Goal: Task Accomplishment & Management: Manage account settings

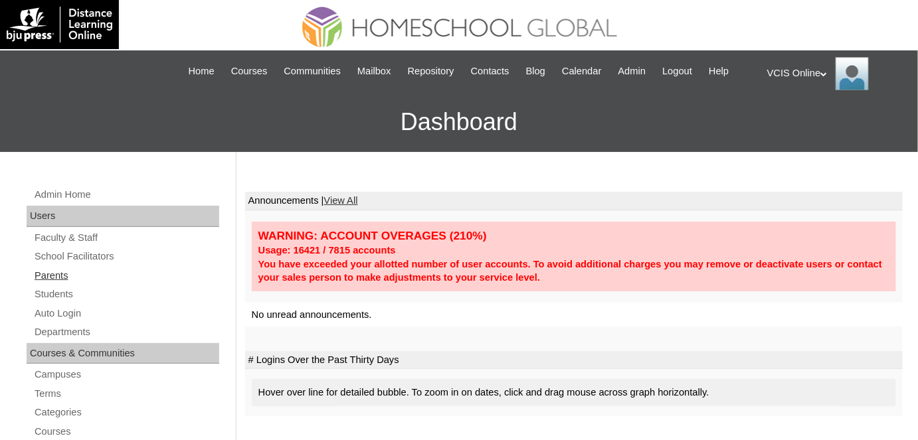
click at [70, 274] on link "Parents" at bounding box center [126, 276] width 186 height 17
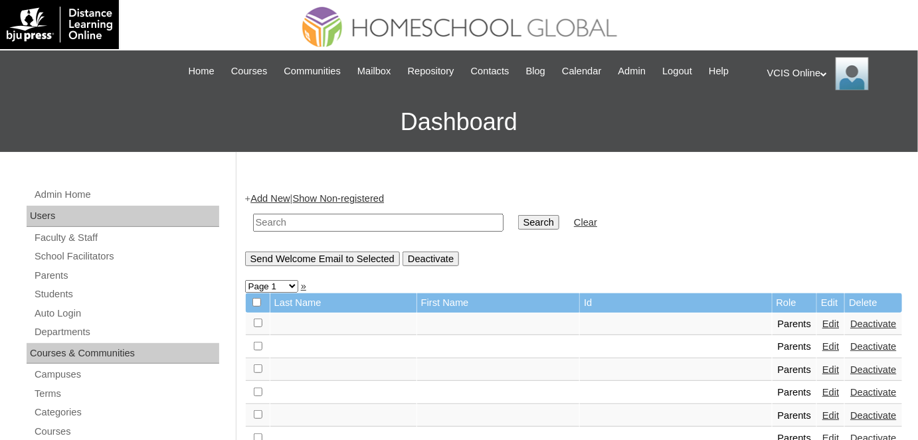
click at [398, 219] on input "text" at bounding box center [378, 223] width 250 height 18
paste input "VCIS018-1A-PA2025"
type input "VCIS018-1A-PA2025"
click at [518, 215] on input "Search" at bounding box center [538, 222] width 41 height 15
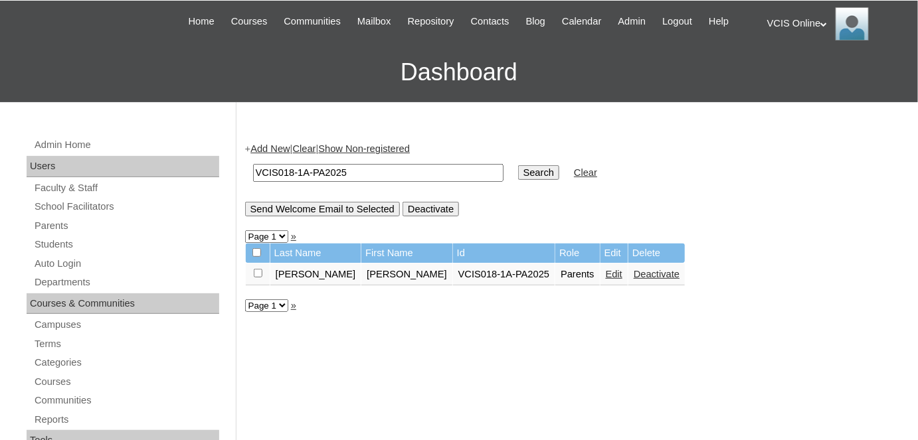
scroll to position [56, 0]
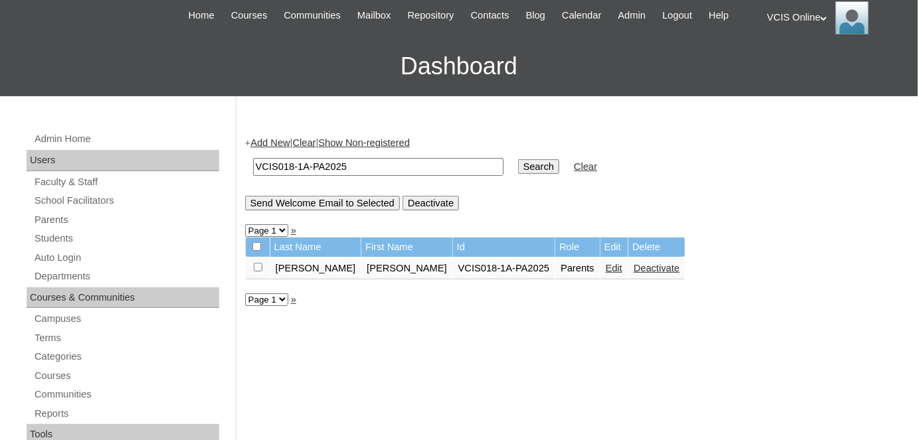
click at [605, 268] on link "Edit" at bounding box center [613, 268] width 17 height 11
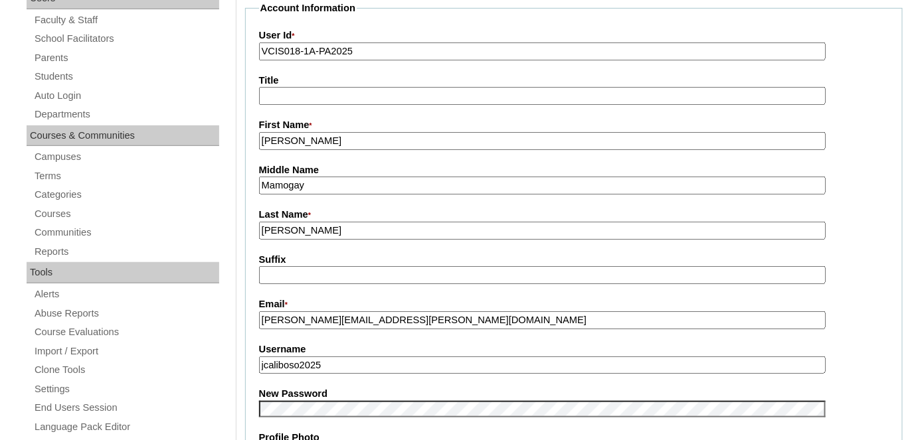
scroll to position [276, 0]
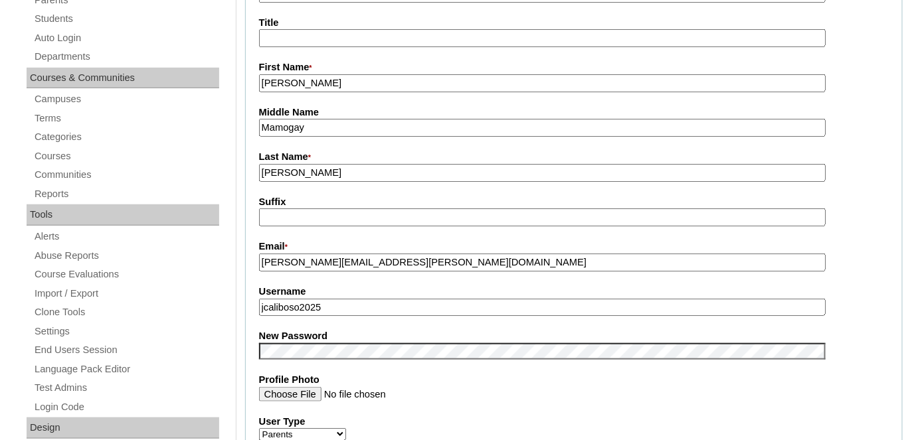
click at [360, 375] on label "Profile Photo" at bounding box center [573, 380] width 629 height 14
click at [360, 387] on input "Profile Photo" at bounding box center [542, 394] width 566 height 15
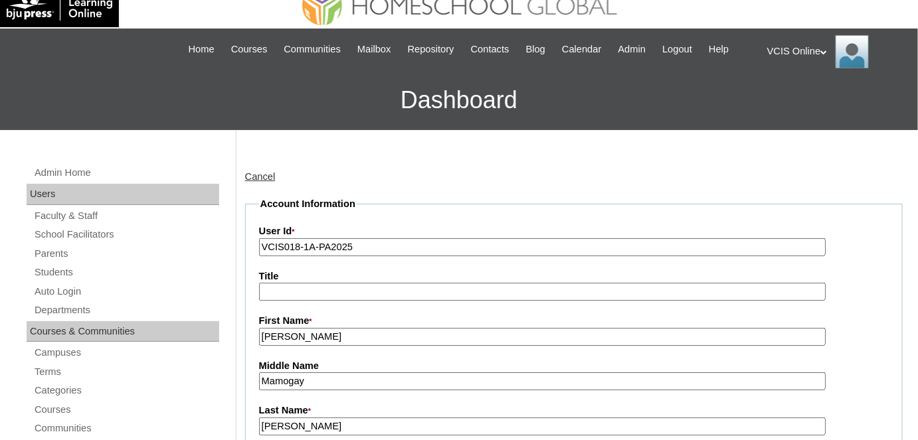
scroll to position [21, 0]
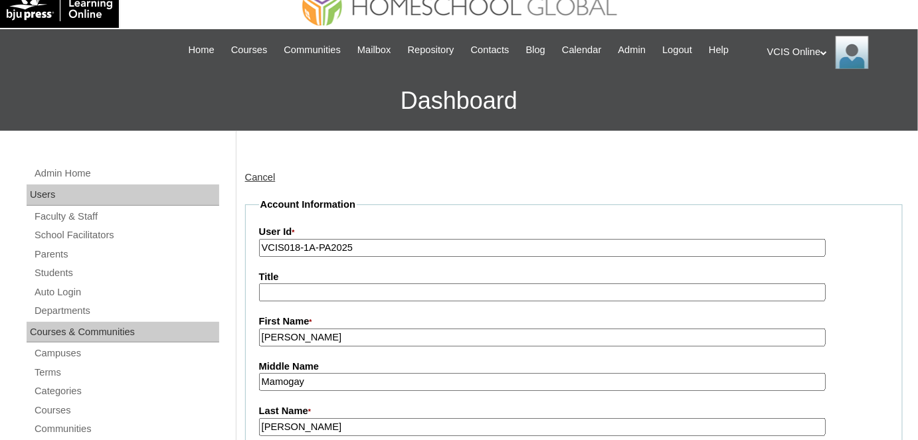
click at [368, 252] on input "VCIS018-1A-PA2025" at bounding box center [542, 248] width 566 height 18
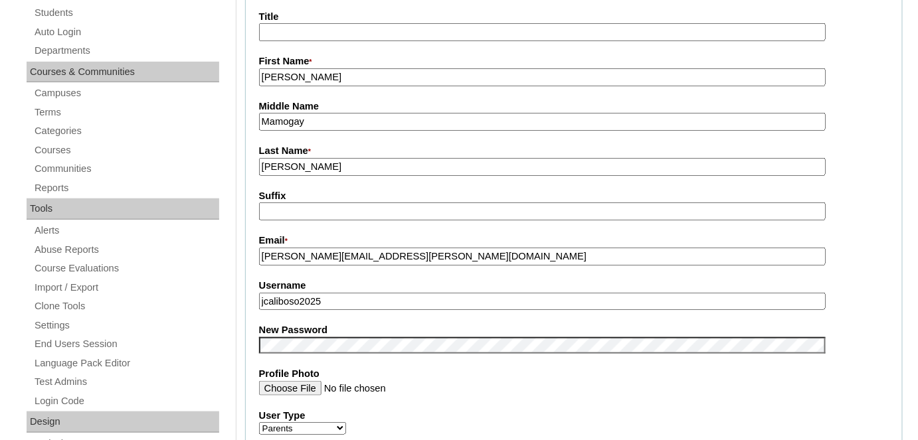
scroll to position [283, 0]
click at [370, 292] on input "jcaliboso2025" at bounding box center [542, 300] width 566 height 18
click at [382, 358] on fieldset "Account Information User Id * VCIS018-1A-PA2025 Title First Name * Jennifer Mid…" at bounding box center [573, 333] width 657 height 794
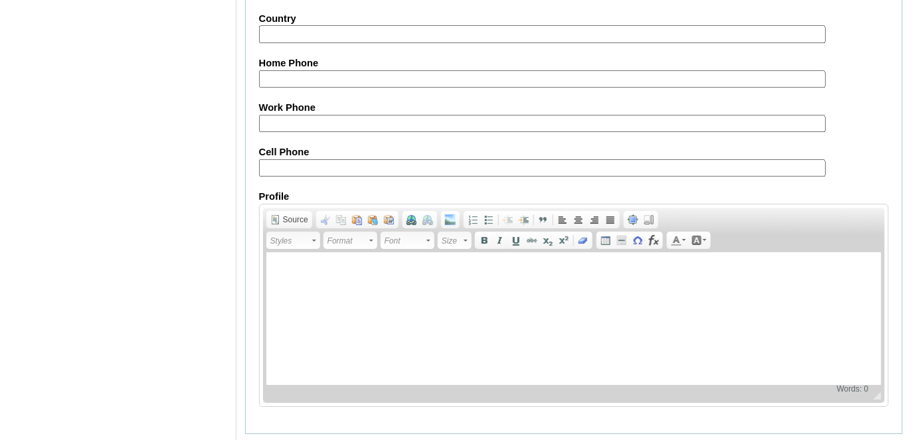
scroll to position [1285, 0]
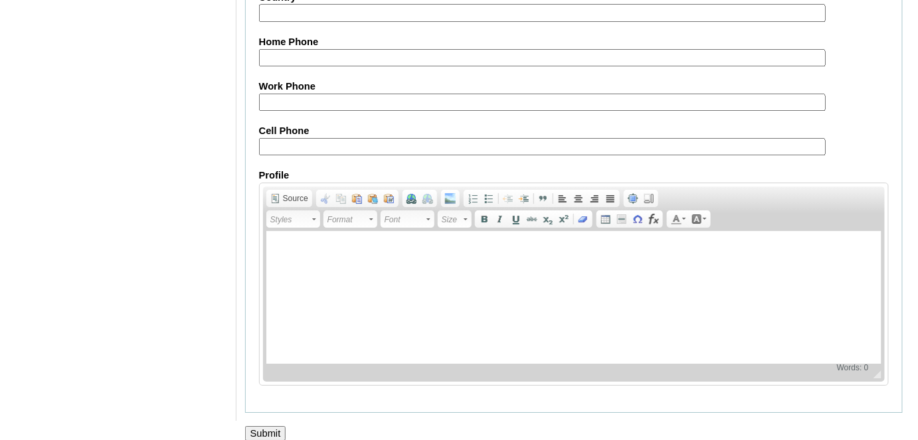
click at [272, 426] on input "Submit" at bounding box center [265, 433] width 41 height 15
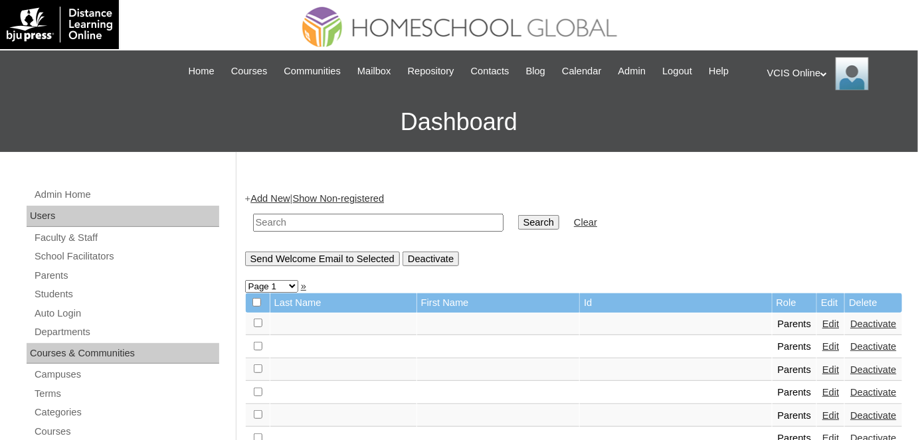
click at [360, 226] on input "text" at bounding box center [378, 223] width 250 height 18
paste input "VCIS019-1A-SA2025"
type input "VCIS019-1A-SA2025"
click at [518, 215] on input "Search" at bounding box center [538, 222] width 41 height 15
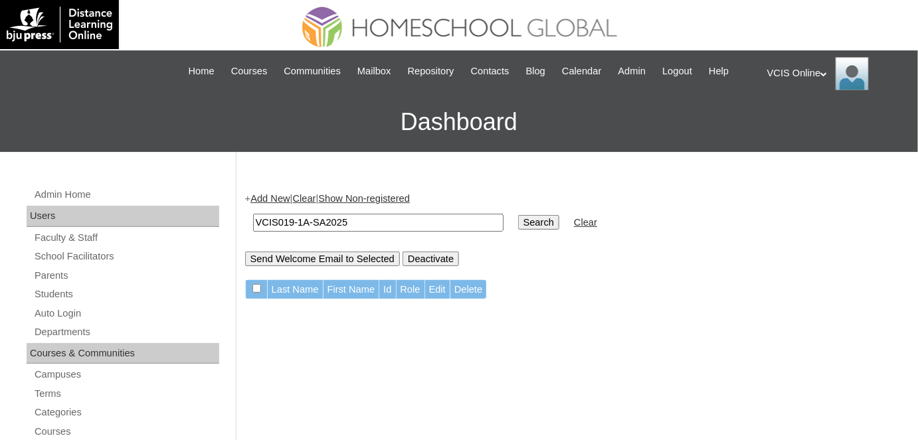
drag, startPoint x: 361, startPoint y: 233, endPoint x: 372, endPoint y: 220, distance: 17.0
click at [372, 220] on td "VCIS019-1A-SA2025" at bounding box center [378, 222] width 264 height 31
click at [372, 220] on input "VCIS019-1A-SA2025" at bounding box center [378, 223] width 250 height 18
click at [518, 215] on input "Search" at bounding box center [538, 222] width 41 height 15
click at [67, 299] on link "Students" at bounding box center [126, 294] width 186 height 17
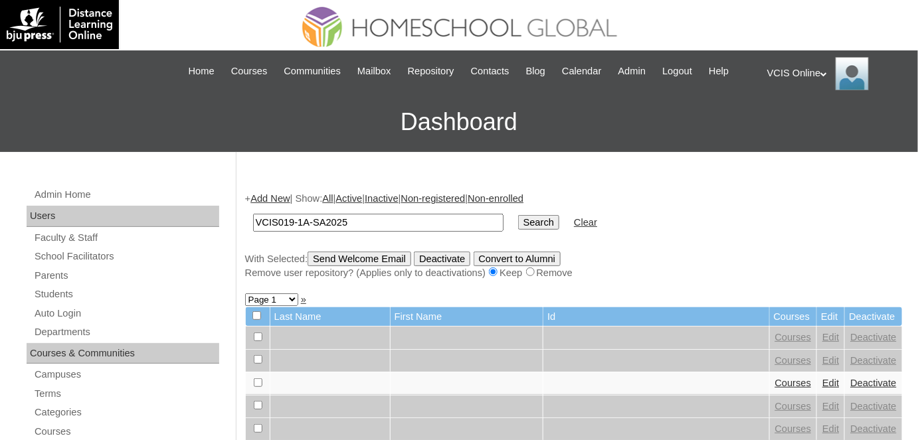
type input "VCIS019-1A-SA2025"
click at [518, 215] on input "Search" at bounding box center [538, 222] width 41 height 15
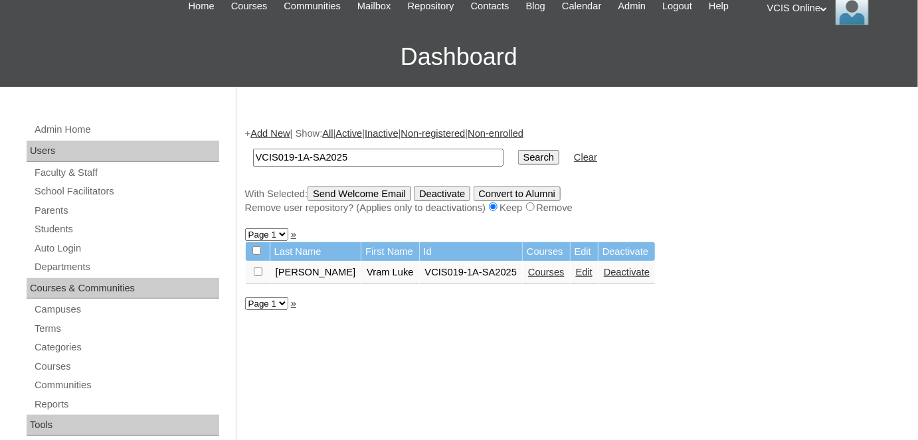
scroll to position [65, 0]
click at [528, 270] on link "Courses" at bounding box center [546, 272] width 37 height 11
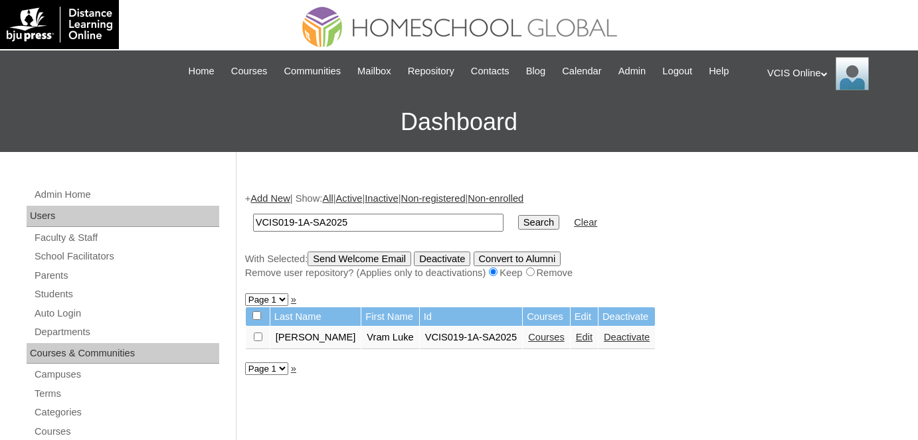
scroll to position [56, 0]
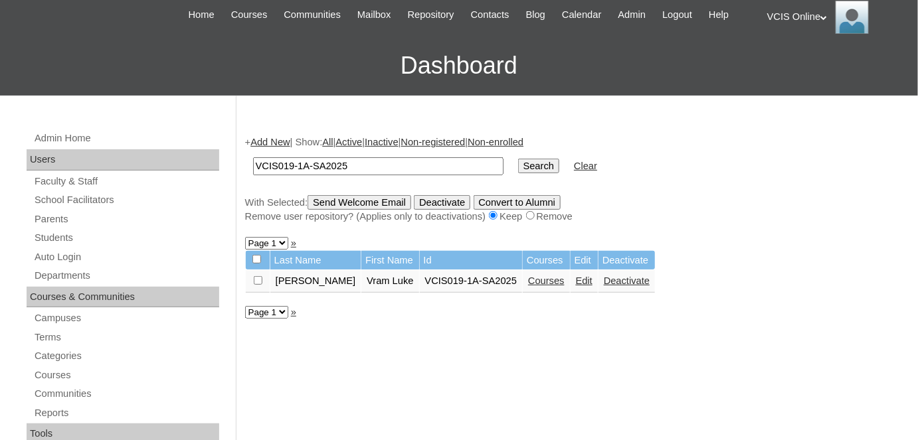
click at [576, 283] on link "Edit" at bounding box center [584, 281] width 17 height 11
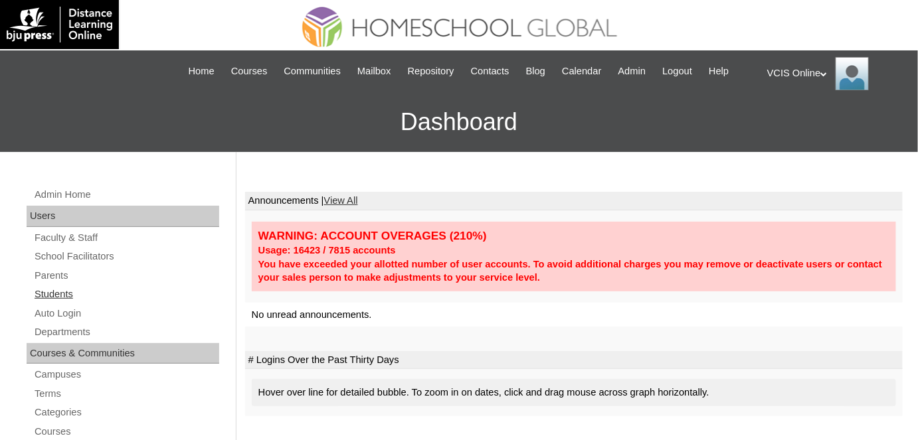
click at [71, 292] on link "Students" at bounding box center [126, 294] width 186 height 17
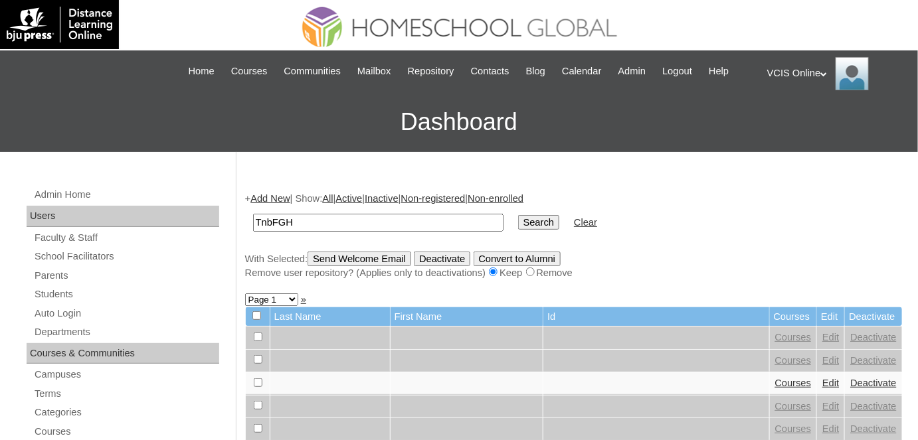
type input "TnbFGH"
click at [518, 215] on input "Search" at bounding box center [538, 222] width 41 height 15
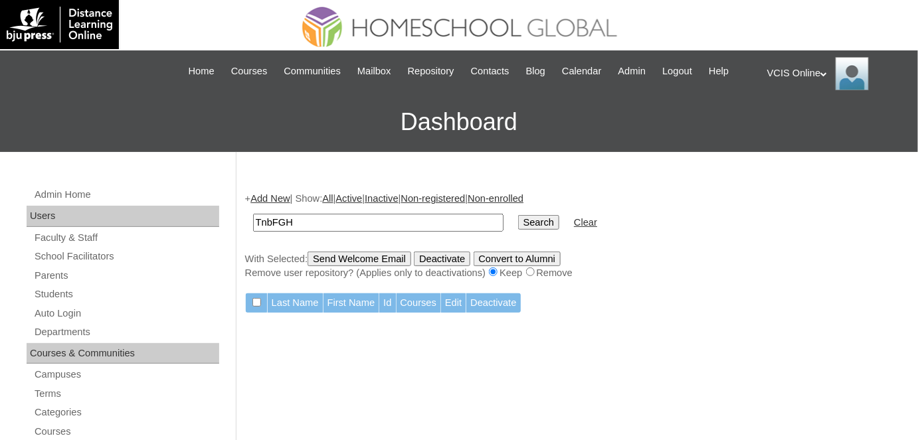
drag, startPoint x: 0, startPoint y: 0, endPoint x: 195, endPoint y: 216, distance: 291.4
type input "Vram"
click at [518, 215] on input "Search" at bounding box center [538, 222] width 41 height 15
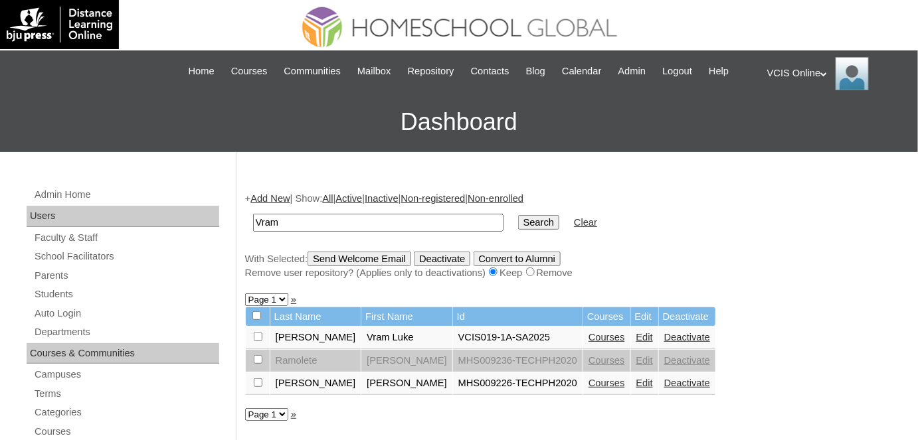
click at [636, 334] on link "Edit" at bounding box center [644, 337] width 17 height 11
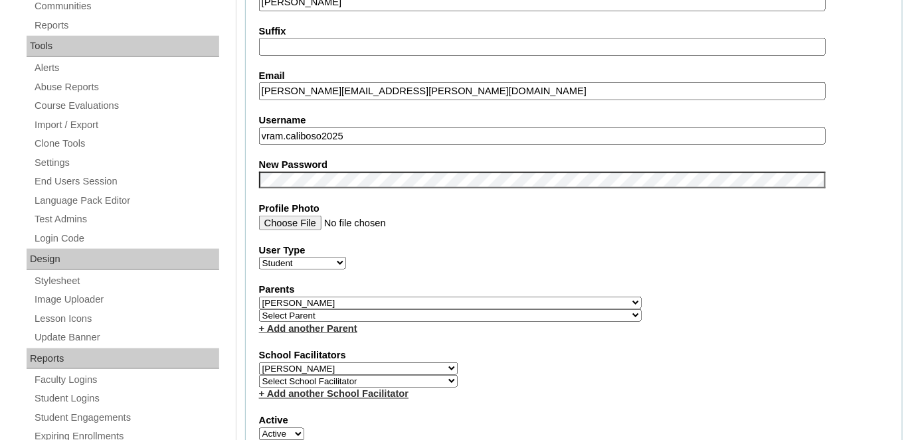
scroll to position [444, 0]
drag, startPoint x: 352, startPoint y: 129, endPoint x: 258, endPoint y: 126, distance: 93.7
click at [259, 127] on input "vram.caliboso2025" at bounding box center [542, 136] width 566 height 18
drag, startPoint x: 409, startPoint y: 86, endPoint x: 258, endPoint y: 84, distance: 150.7
click at [258, 84] on fieldset "Account Information User Id VCIS019-1A-SA2025 Title First Name Vram [PERSON_NAM…" at bounding box center [573, 319] width 657 height 1088
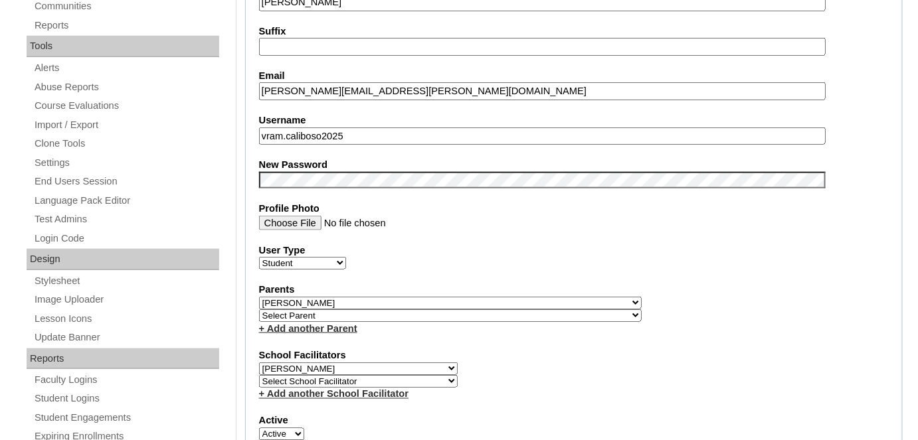
paste input "[EMAIL_ADDRESS][DOMAIN_NAME]"
type input "[EMAIL_ADDRESS][DOMAIN_NAME]"
click at [371, 130] on input "vram.caliboso2025" at bounding box center [542, 136] width 566 height 18
drag, startPoint x: 371, startPoint y: 130, endPoint x: 251, endPoint y: 137, distance: 120.4
click at [251, 137] on fieldset "Account Information User Id VCIS019-1A-SA2025 Title First Name Vram [PERSON_NAM…" at bounding box center [573, 319] width 657 height 1088
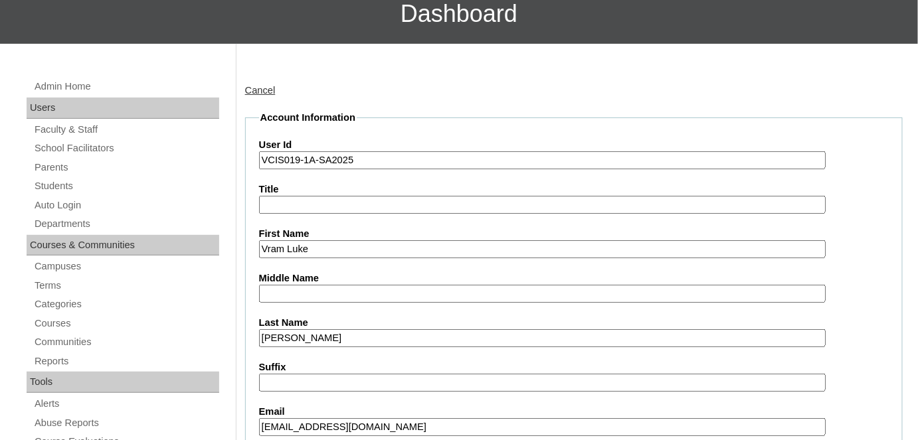
scroll to position [109, 0]
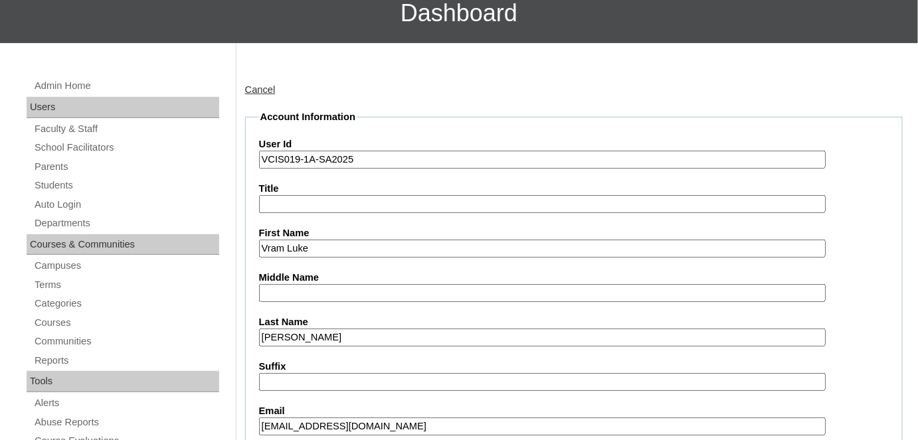
click at [359, 161] on input "VCIS019-1A-SA2025" at bounding box center [542, 160] width 566 height 18
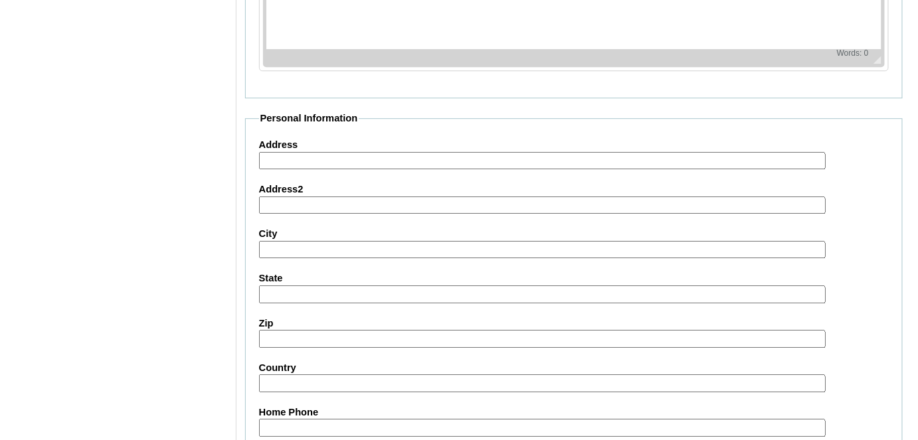
scroll to position [1573, 0]
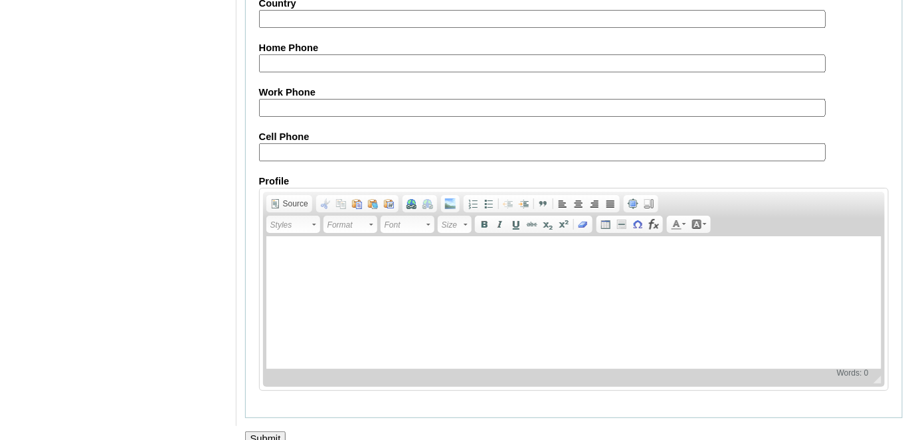
click at [271, 432] on input "Submit" at bounding box center [265, 439] width 41 height 15
